Goal: Task Accomplishment & Management: Manage account settings

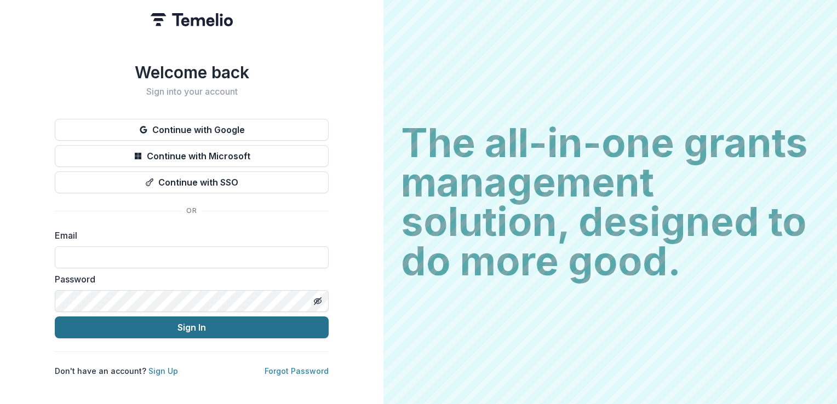
type input "**********"
click at [168, 328] on button "Sign In" at bounding box center [192, 328] width 274 height 22
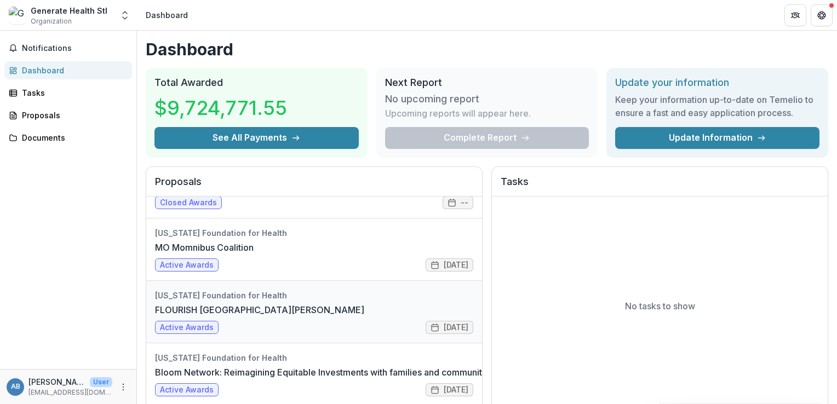
scroll to position [236, 0]
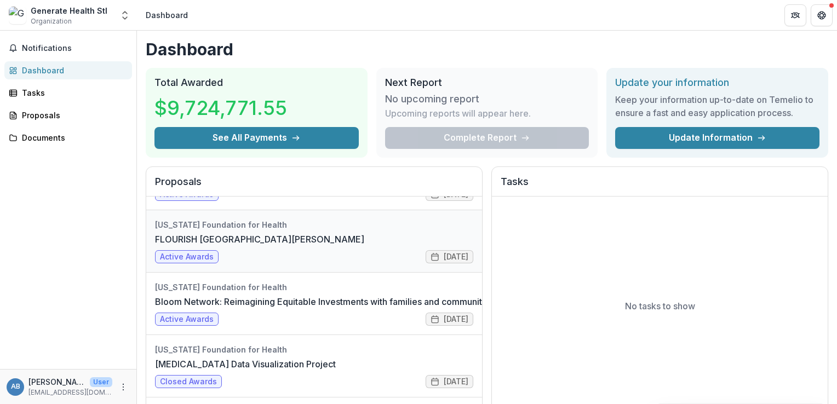
click at [233, 246] on link "FLOURISH [GEOGRAPHIC_DATA][PERSON_NAME]" at bounding box center [259, 239] width 209 height 13
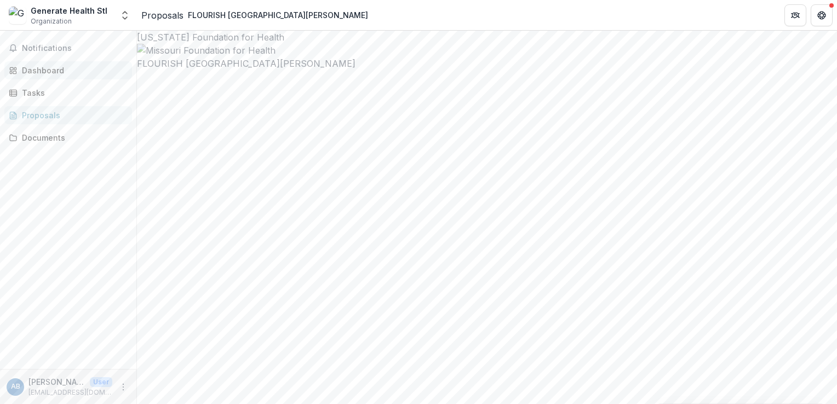
click at [51, 71] on div "Dashboard" at bounding box center [72, 71] width 101 height 12
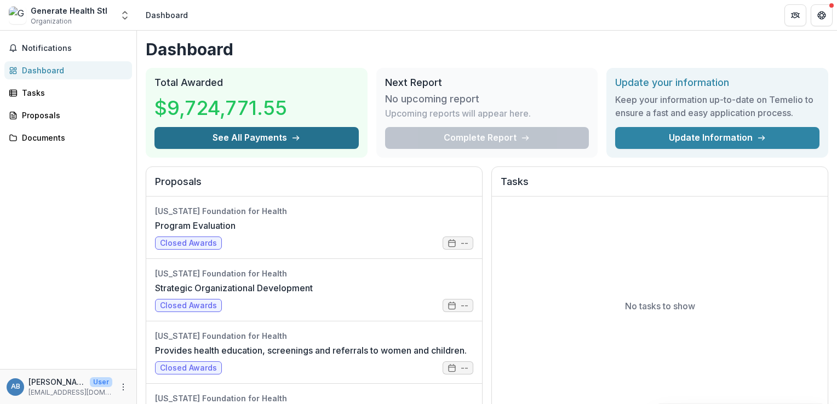
click at [271, 136] on button "See All Payments" at bounding box center [256, 138] width 204 height 22
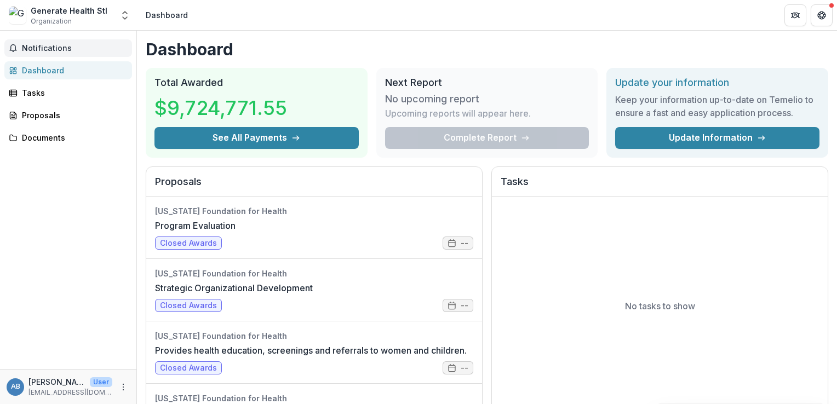
click at [45, 44] on span "Notifications" at bounding box center [75, 48] width 106 height 9
click at [37, 71] on div "Dashboard" at bounding box center [72, 71] width 101 height 12
click at [34, 92] on div "Tasks" at bounding box center [72, 93] width 101 height 12
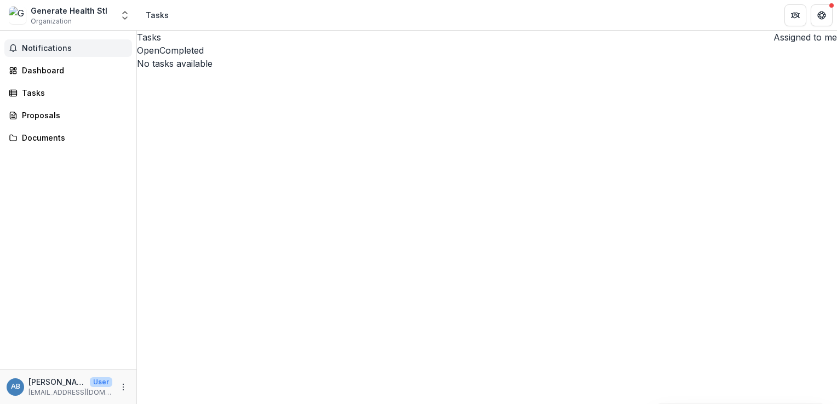
click at [49, 45] on span "Notifications" at bounding box center [75, 48] width 106 height 9
click at [40, 70] on div "Dashboard" at bounding box center [72, 71] width 101 height 12
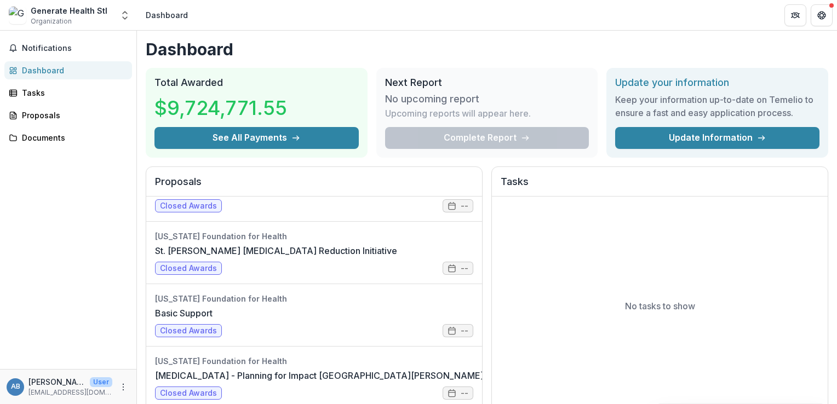
scroll to position [874, 0]
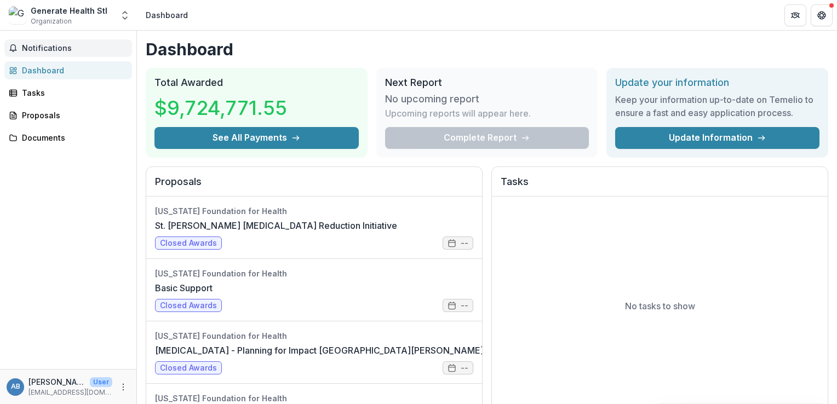
click at [33, 50] on span "Notifications" at bounding box center [75, 48] width 106 height 9
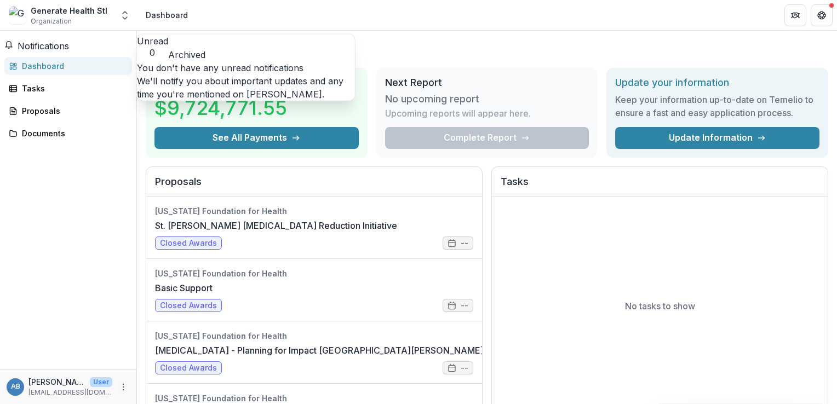
click at [33, 50] on span "Notifications" at bounding box center [43, 46] width 51 height 11
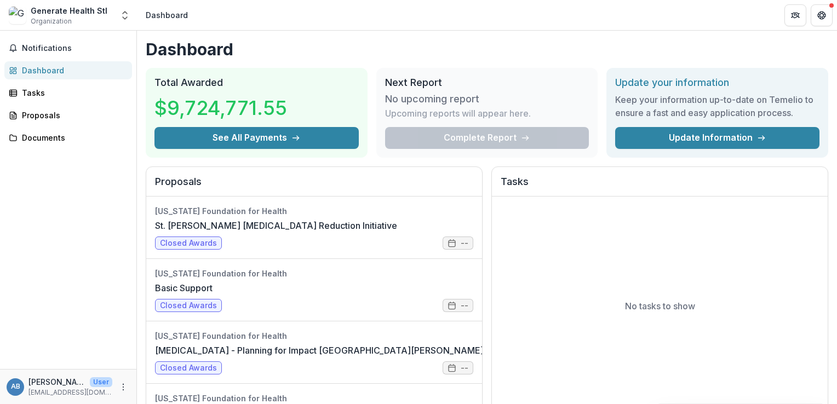
click at [33, 73] on div "Dashboard" at bounding box center [72, 71] width 101 height 12
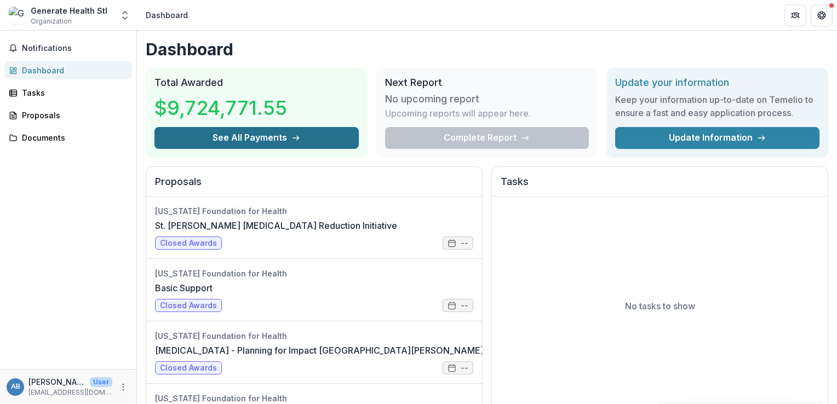
click at [256, 136] on button "See All Payments" at bounding box center [256, 138] width 204 height 22
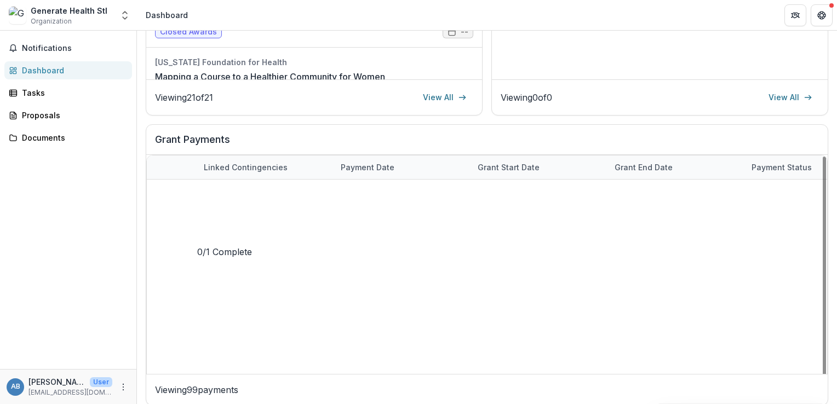
scroll to position [0, 554]
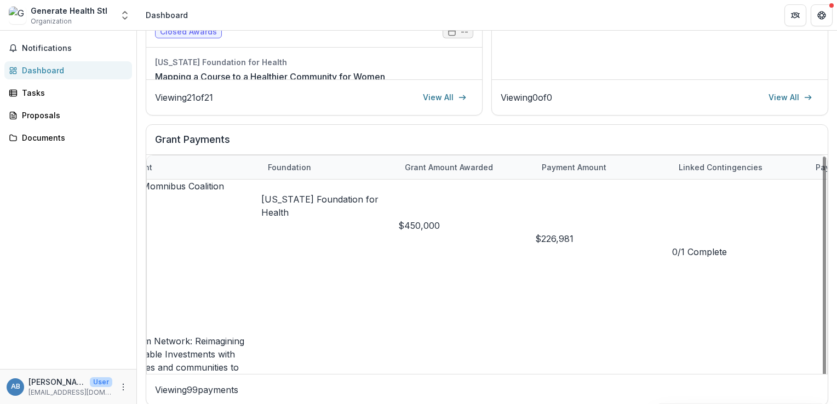
scroll to position [0, 0]
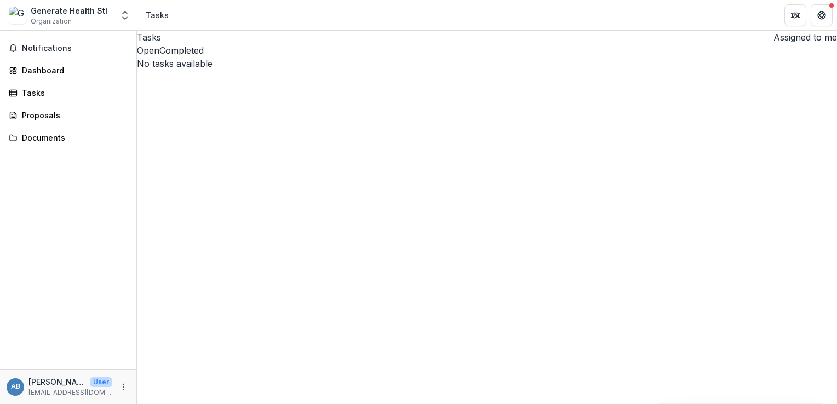
click at [51, 383] on p "[PERSON_NAME]" at bounding box center [56, 382] width 57 height 12
click at [15, 387] on div "AB" at bounding box center [15, 387] width 9 height 7
click at [44, 37] on div "Notifications Dashboard Tasks Proposals Documents" at bounding box center [68, 200] width 136 height 339
click at [44, 49] on span "Notifications" at bounding box center [75, 48] width 106 height 9
click at [44, 65] on div "Dashboard" at bounding box center [72, 71] width 101 height 12
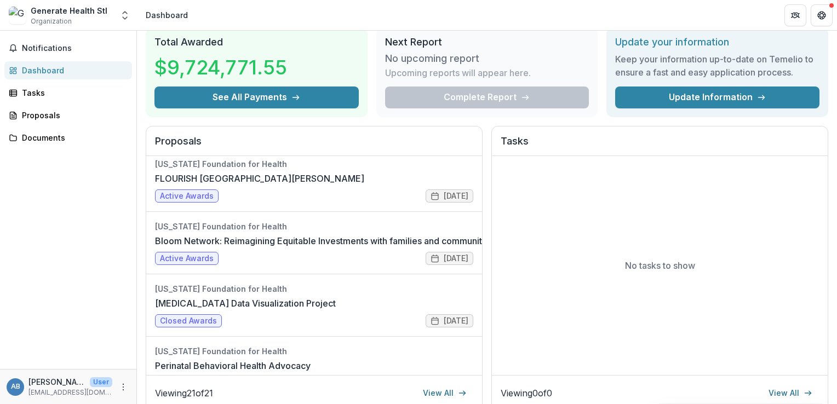
scroll to position [256, 0]
click at [302, 185] on link "FLOURISH [GEOGRAPHIC_DATA][PERSON_NAME]" at bounding box center [259, 178] width 209 height 13
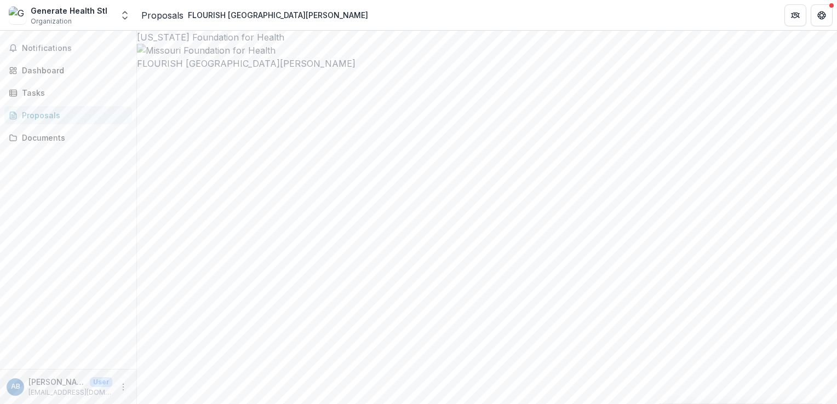
click at [123, 388] on icon "More" at bounding box center [123, 387] width 9 height 9
click at [153, 387] on button "Logout" at bounding box center [195, 382] width 117 height 18
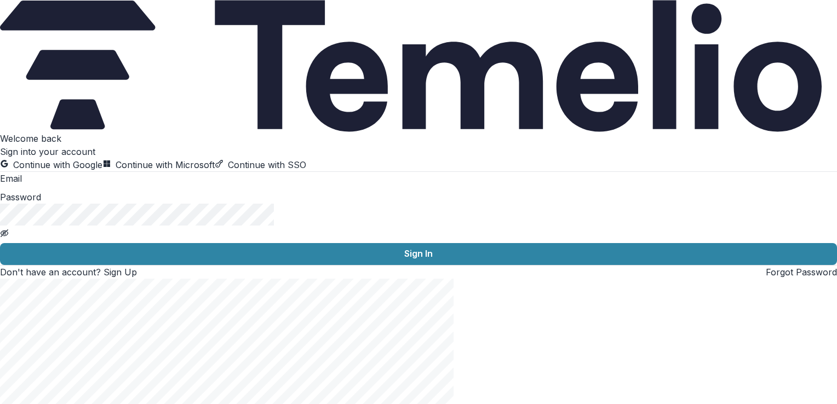
type input "**********"
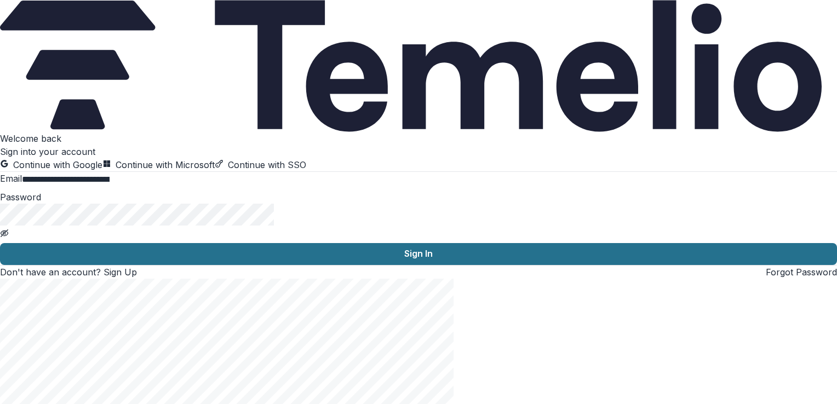
click at [190, 265] on button "Sign In" at bounding box center [418, 254] width 837 height 22
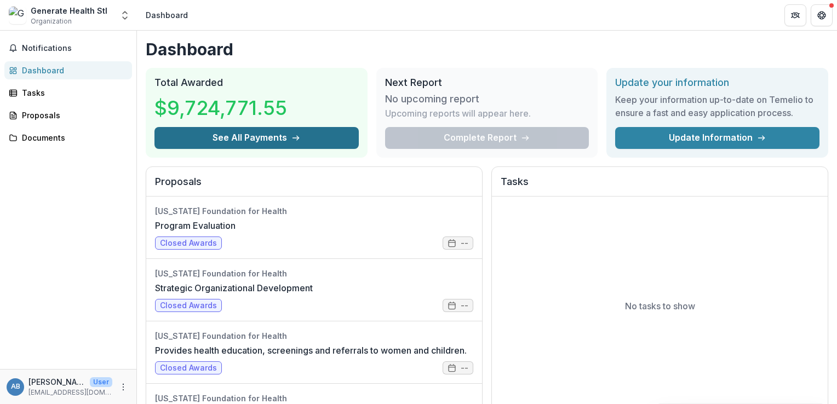
click at [243, 130] on button "See All Payments" at bounding box center [256, 138] width 204 height 22
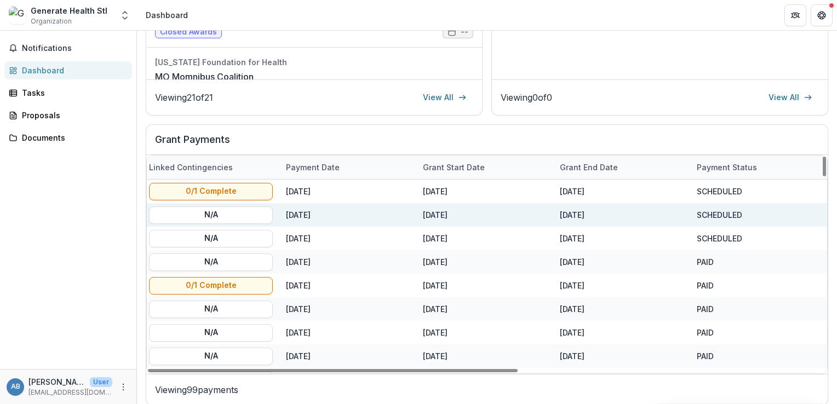
scroll to position [0, 554]
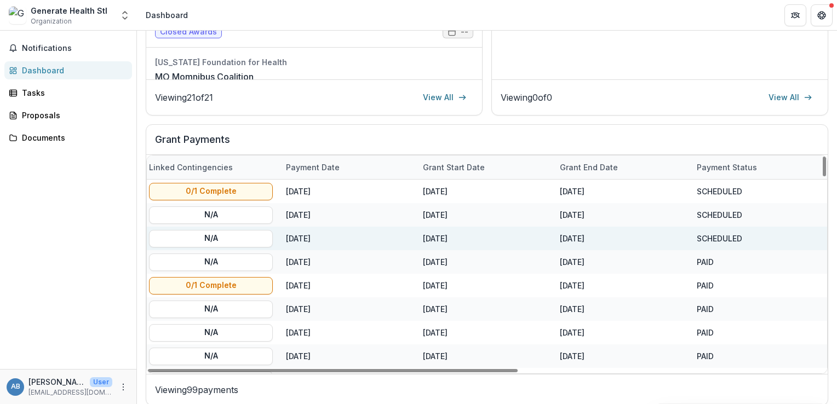
click at [700, 239] on div "SCHEDULED" at bounding box center [719, 239] width 45 height 12
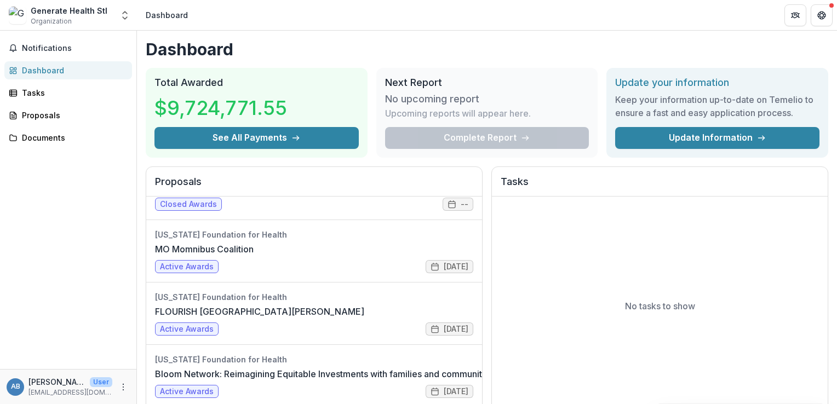
scroll to position [165, 0]
click at [215, 304] on link "FLOURISH [GEOGRAPHIC_DATA][PERSON_NAME]" at bounding box center [259, 310] width 209 height 13
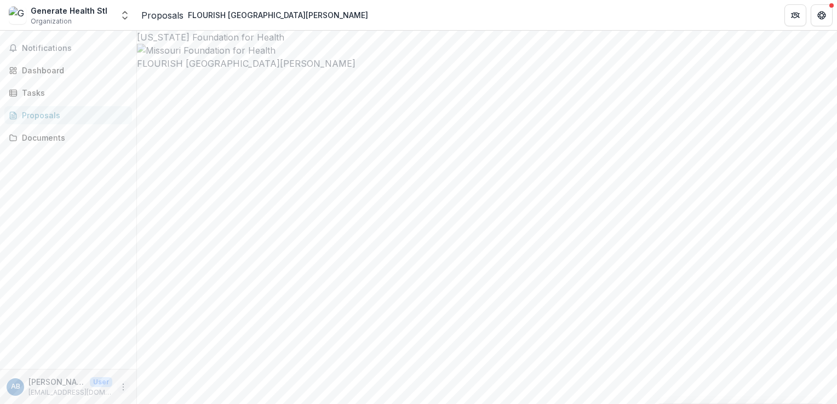
click at [127, 384] on icon "More" at bounding box center [123, 387] width 9 height 9
click at [160, 385] on button "Logout" at bounding box center [195, 382] width 117 height 18
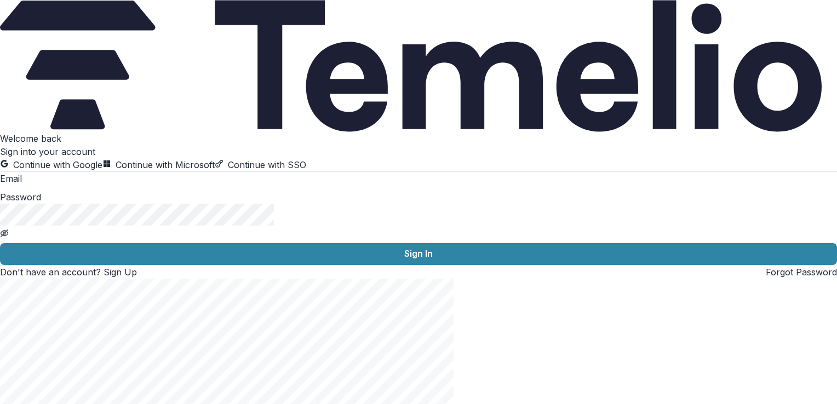
type input "**********"
